Goal: Transaction & Acquisition: Book appointment/travel/reservation

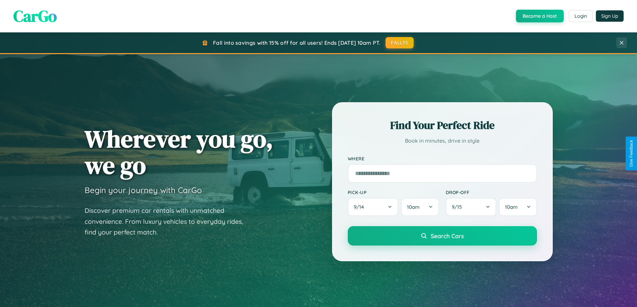
scroll to position [288, 0]
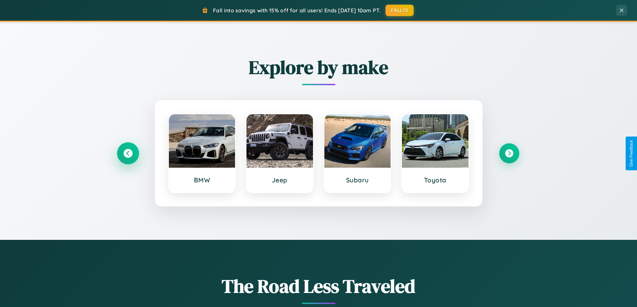
click at [128, 153] on icon at bounding box center [127, 153] width 9 height 9
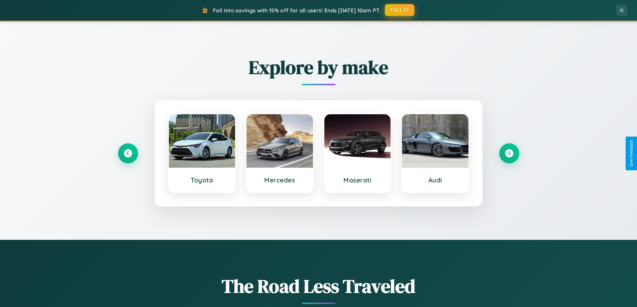
click at [400, 10] on button "FALL15" at bounding box center [399, 10] width 29 height 12
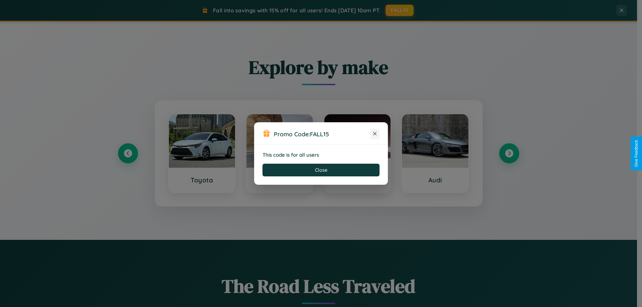
click at [375, 134] on icon at bounding box center [374, 133] width 7 height 7
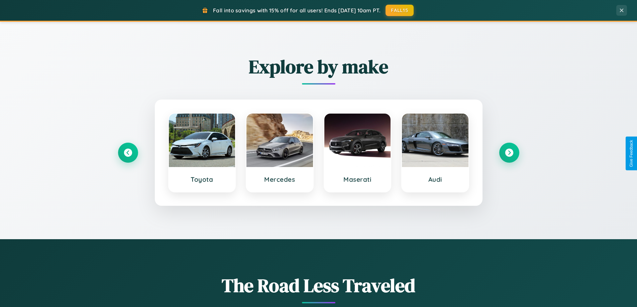
scroll to position [460, 0]
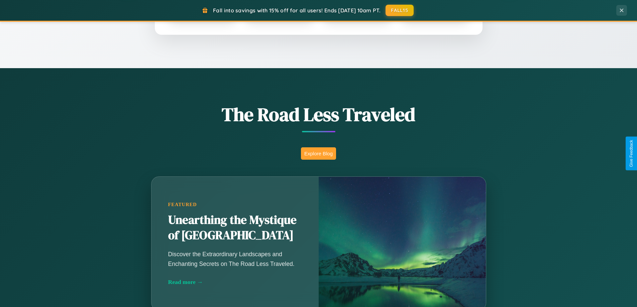
click at [318, 153] on button "Explore Blog" at bounding box center [318, 153] width 35 height 12
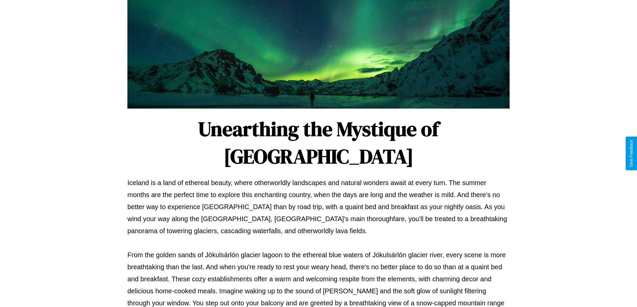
scroll to position [216, 0]
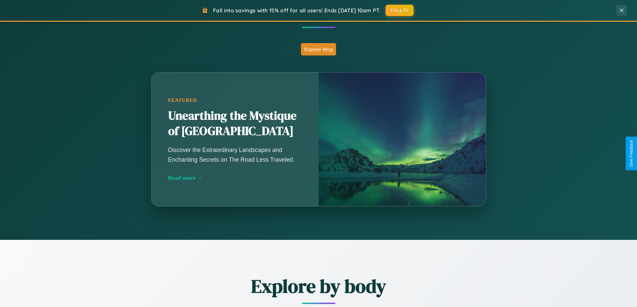
scroll to position [1074, 0]
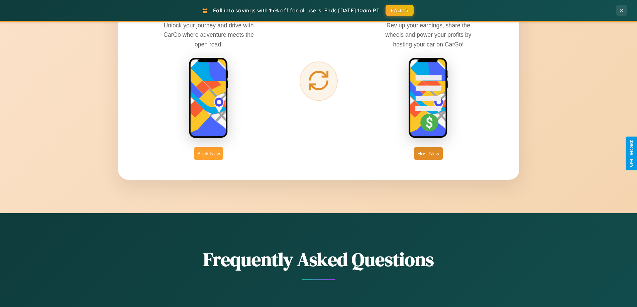
click at [209, 153] on button "Book Now" at bounding box center [208, 153] width 29 height 12
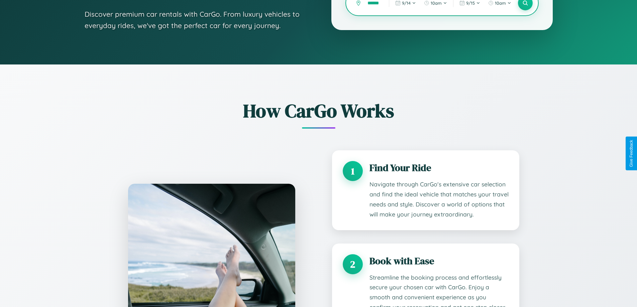
scroll to position [557, 0]
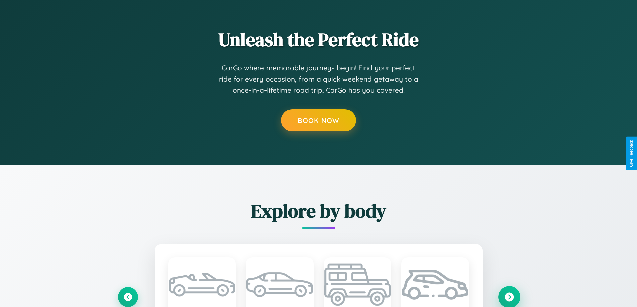
type input "******"
click at [509, 297] on icon at bounding box center [508, 296] width 9 height 9
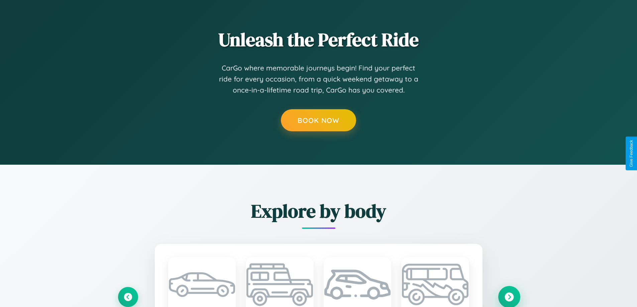
scroll to position [0, 0]
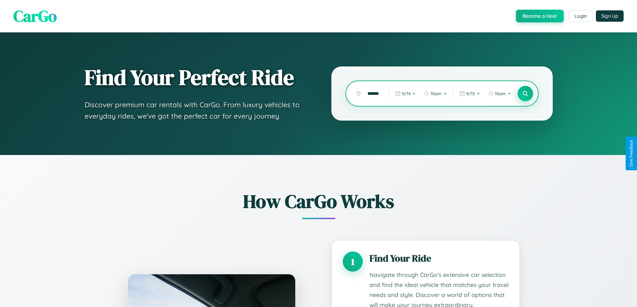
click at [525, 94] on icon at bounding box center [525, 94] width 6 height 6
